Goal: Task Accomplishment & Management: Complete application form

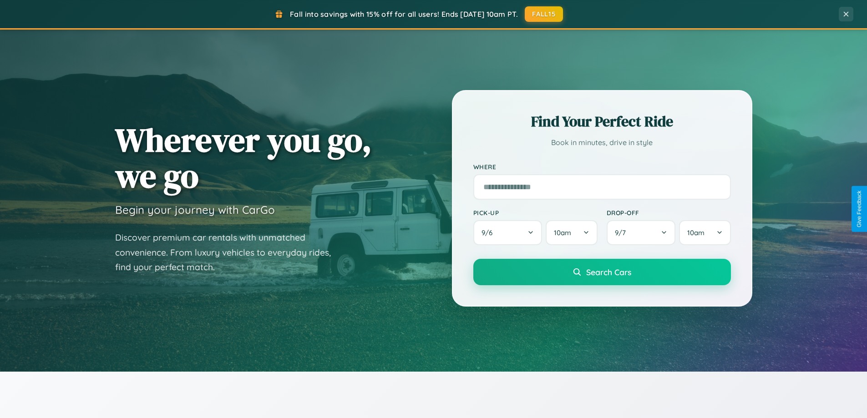
scroll to position [1751, 0]
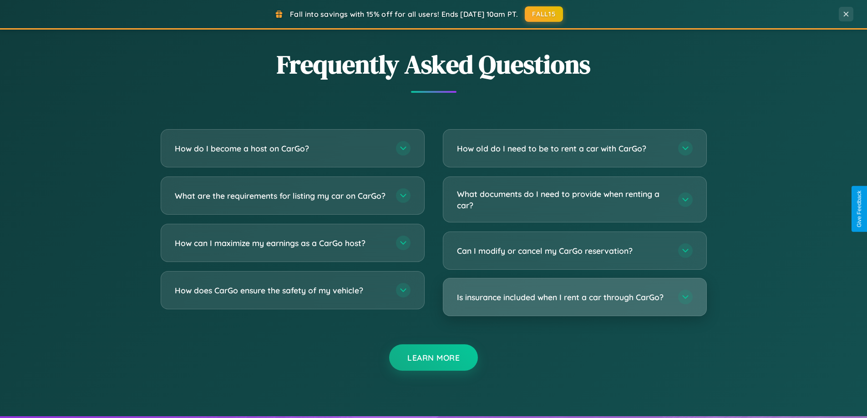
click at [574, 297] on h3 "Is insurance included when I rent a car through CarGo?" at bounding box center [563, 297] width 212 height 11
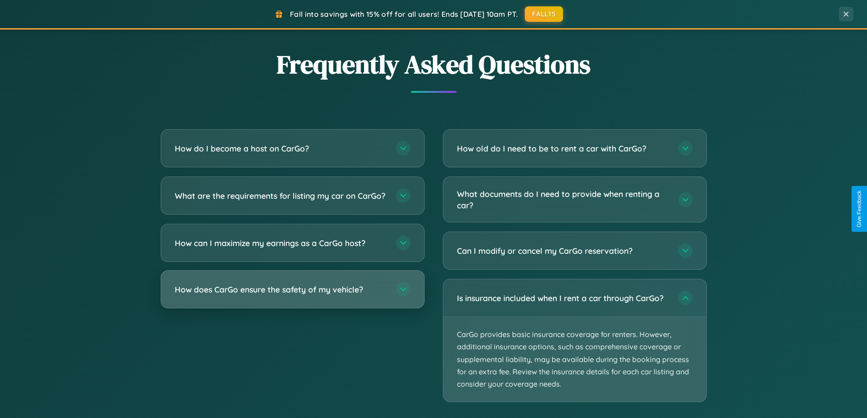
click at [292, 295] on h3 "How does CarGo ensure the safety of my vehicle?" at bounding box center [281, 289] width 212 height 11
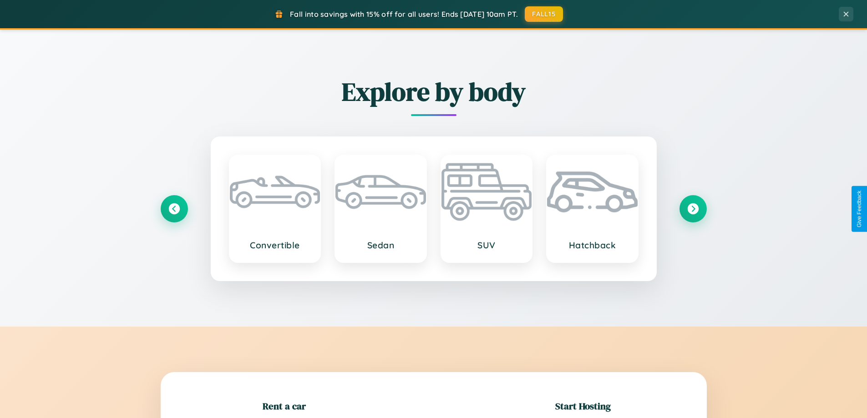
scroll to position [197, 0]
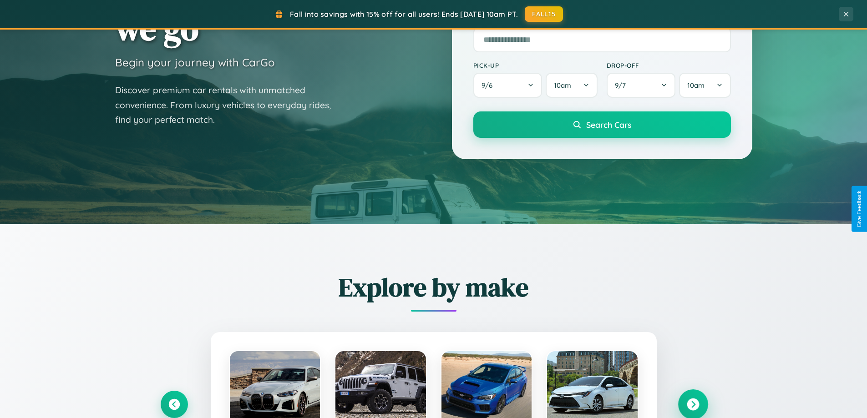
click at [693, 405] on icon at bounding box center [693, 405] width 12 height 12
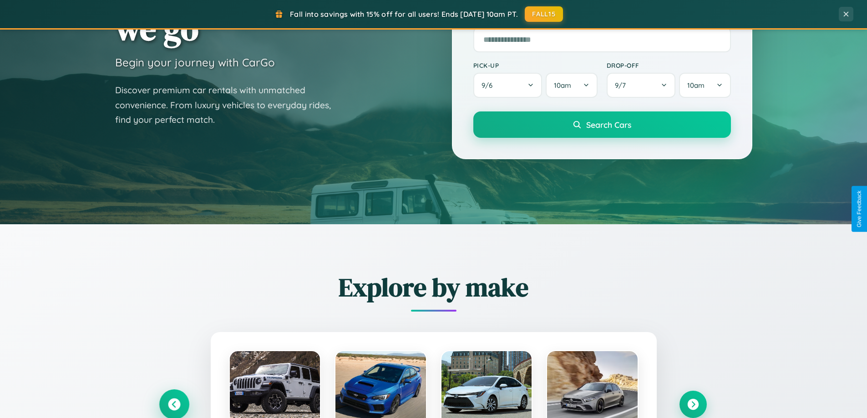
click at [174, 404] on icon at bounding box center [174, 405] width 12 height 12
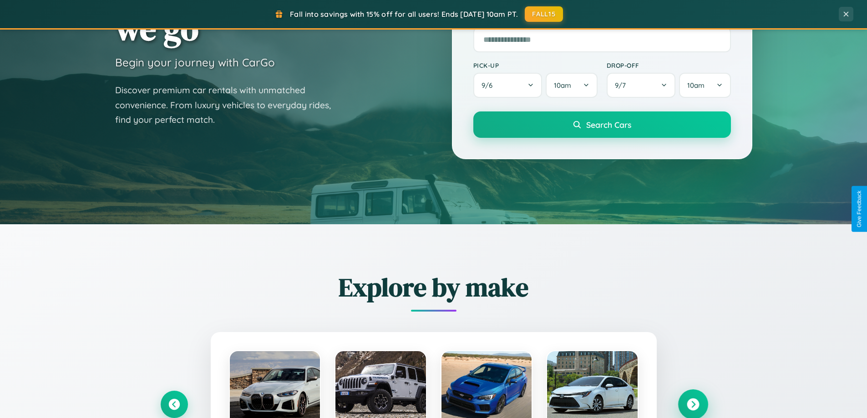
click at [693, 404] on icon at bounding box center [693, 405] width 12 height 12
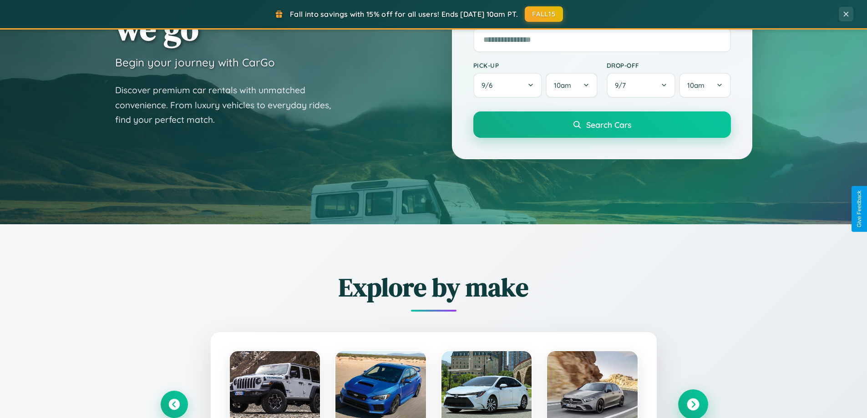
click at [693, 404] on icon at bounding box center [693, 405] width 12 height 12
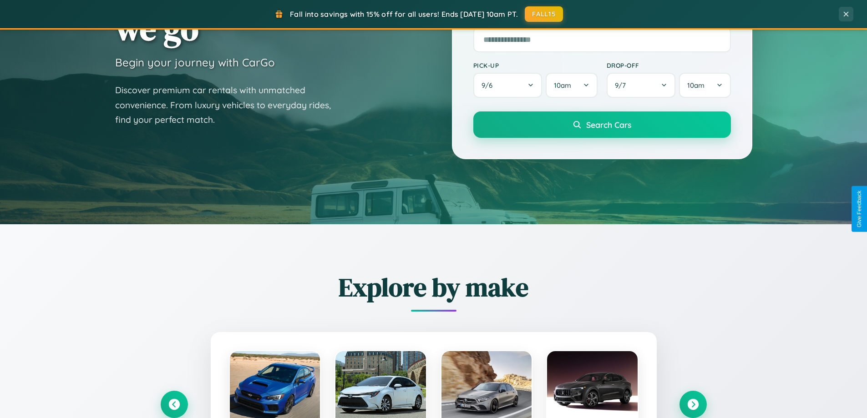
scroll to position [0, 0]
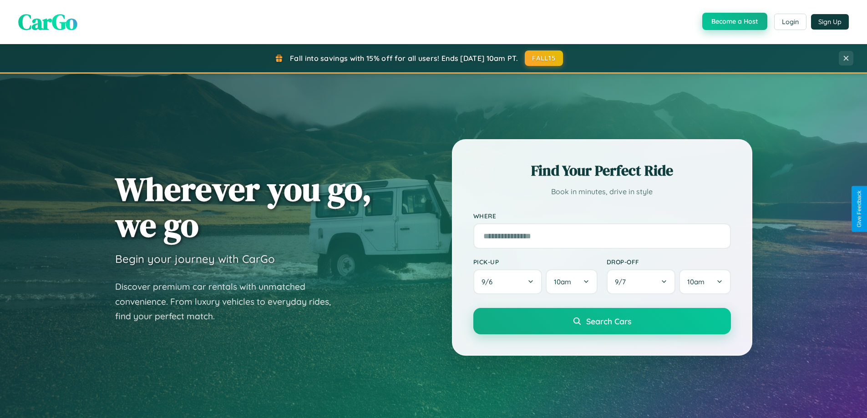
click at [734, 22] on button "Become a Host" at bounding box center [734, 21] width 65 height 17
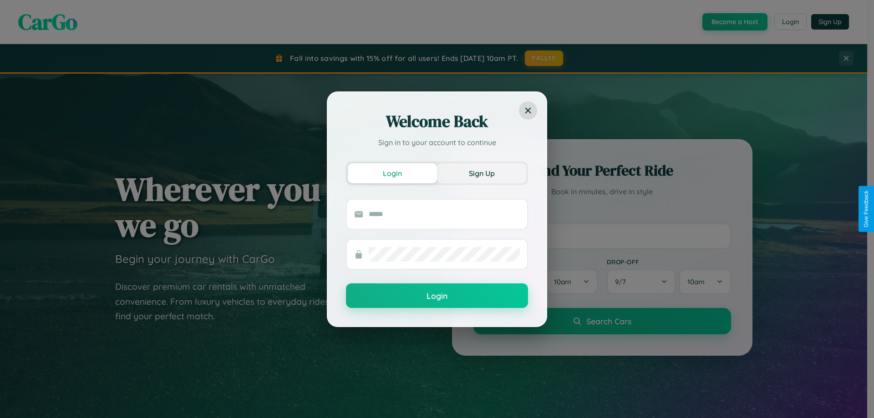
click at [481, 173] on button "Sign Up" at bounding box center [481, 173] width 89 height 20
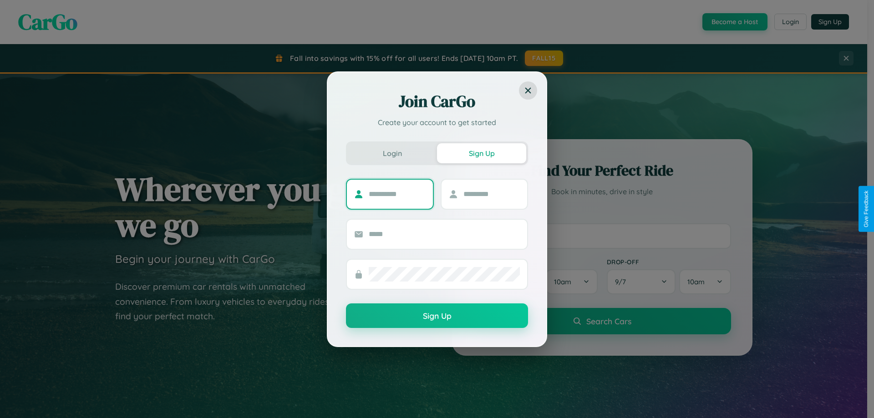
click at [397, 194] on input "text" at bounding box center [397, 194] width 57 height 15
type input "*******"
click at [491, 194] on input "text" at bounding box center [491, 194] width 57 height 15
type input "******"
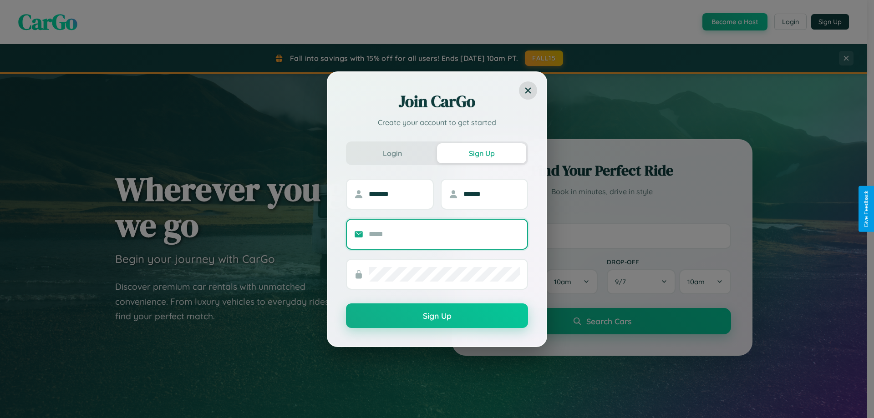
click at [444, 234] on input "text" at bounding box center [444, 234] width 151 height 15
type input "**********"
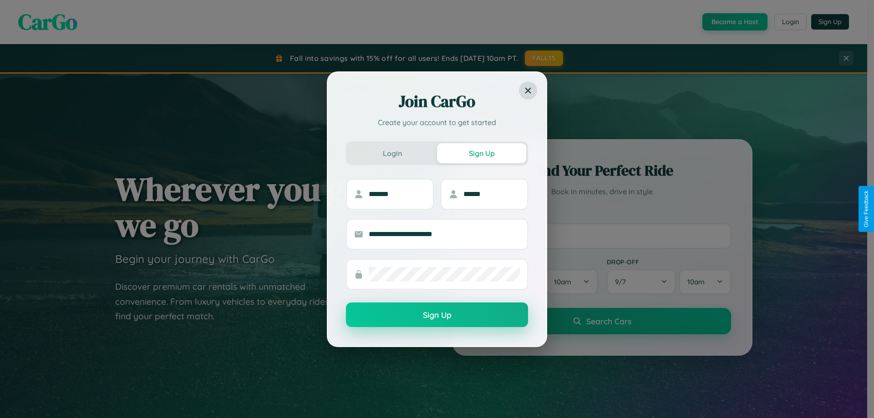
click at [437, 315] on button "Sign Up" at bounding box center [437, 315] width 182 height 25
